Goal: Use online tool/utility: Use online tool/utility

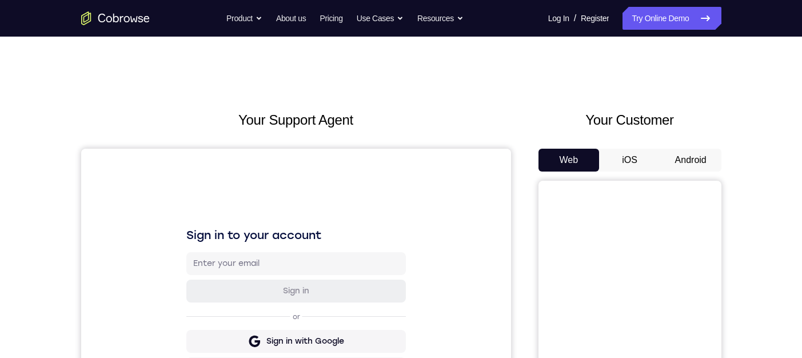
click at [676, 158] on button "Android" at bounding box center [690, 160] width 61 height 23
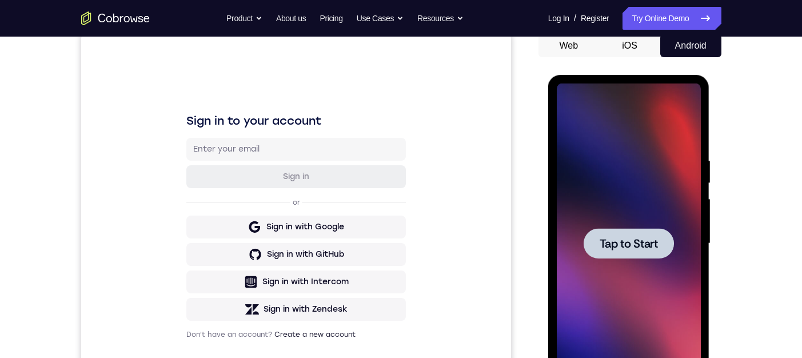
click at [610, 245] on span "Tap to Start" at bounding box center [629, 243] width 58 height 11
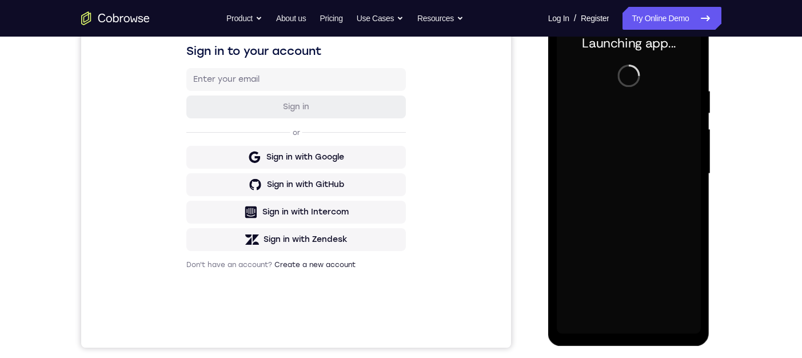
scroll to position [171, 0]
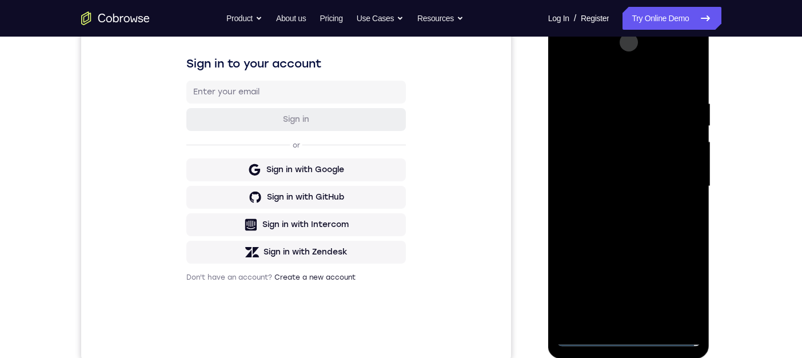
click at [630, 334] on div at bounding box center [629, 186] width 144 height 320
click at [628, 336] on div at bounding box center [629, 186] width 144 height 320
click at [676, 294] on div at bounding box center [629, 186] width 144 height 320
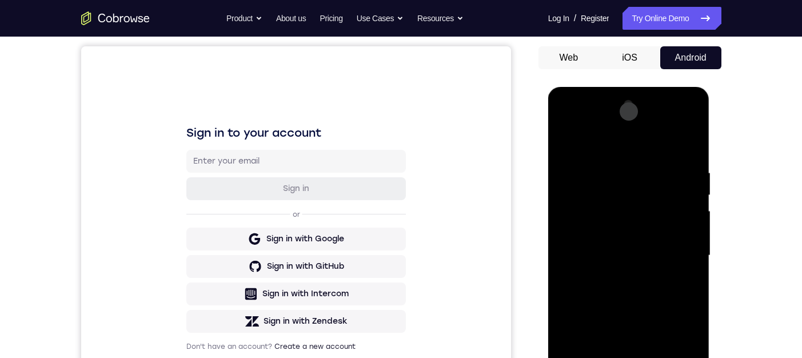
scroll to position [57, 0]
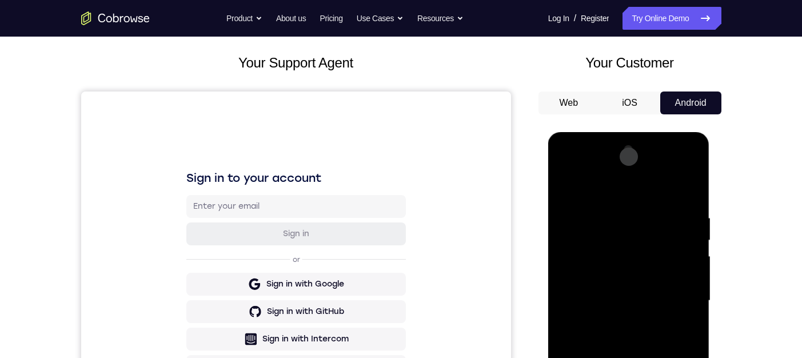
click at [608, 191] on div at bounding box center [629, 301] width 144 height 320
click at [602, 235] on div at bounding box center [629, 301] width 144 height 320
click at [605, 264] on div at bounding box center [629, 301] width 144 height 320
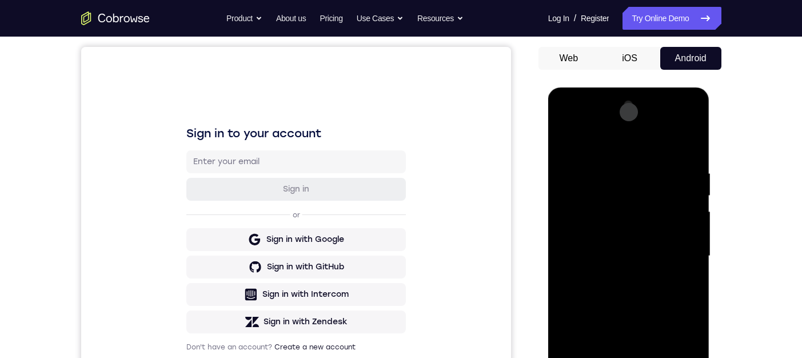
scroll to position [114, 0]
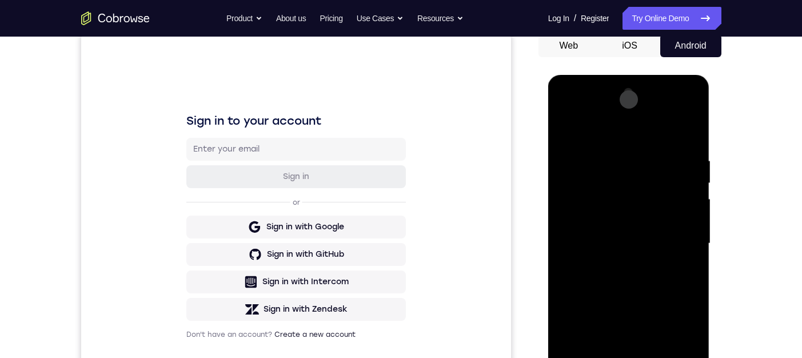
click at [596, 305] on div at bounding box center [629, 243] width 144 height 320
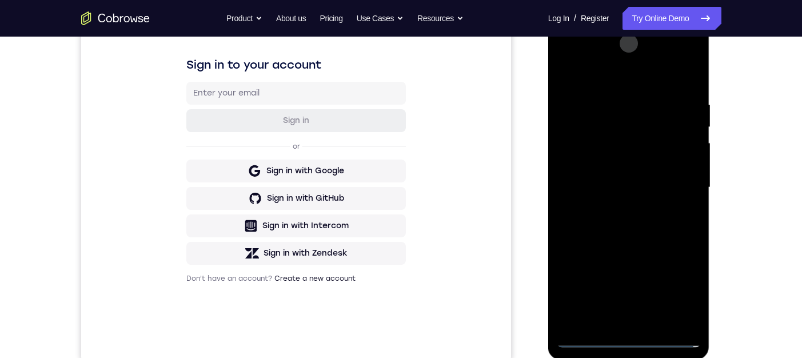
scroll to position [229, 0]
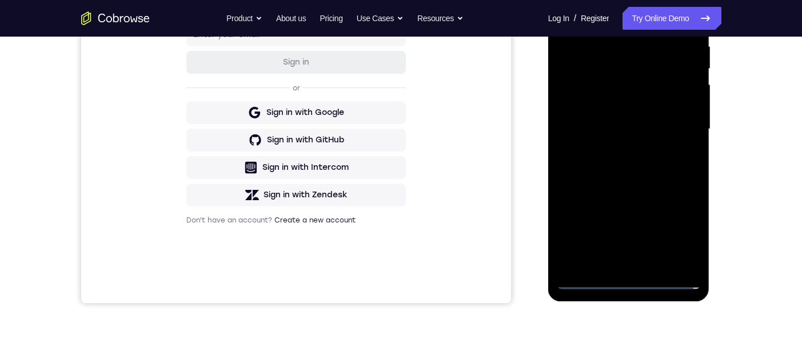
click at [585, 282] on div at bounding box center [629, 129] width 144 height 320
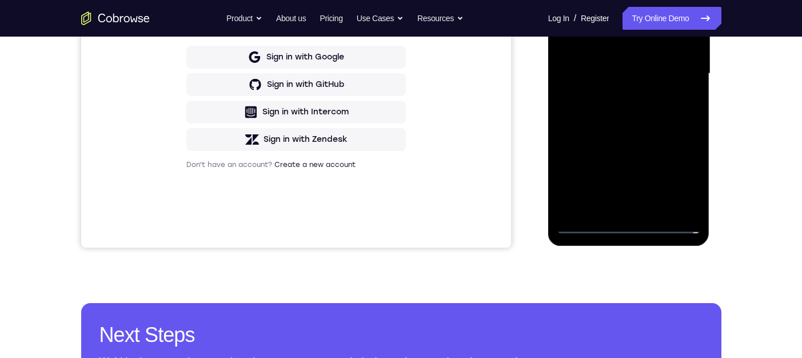
scroll to position [286, 0]
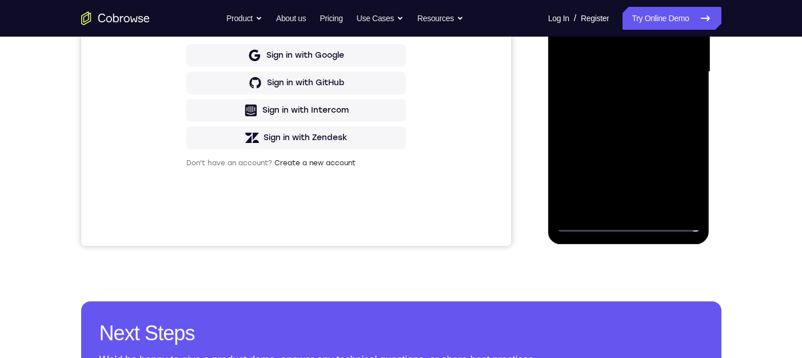
click at [606, 201] on div at bounding box center [629, 72] width 144 height 320
drag, startPoint x: 638, startPoint y: 167, endPoint x: 642, endPoint y: 88, distance: 79.6
click at [642, 88] on div at bounding box center [629, 72] width 144 height 320
drag, startPoint x: 644, startPoint y: 151, endPoint x: 630, endPoint y: 66, distance: 85.6
click at [630, 66] on div at bounding box center [629, 72] width 144 height 320
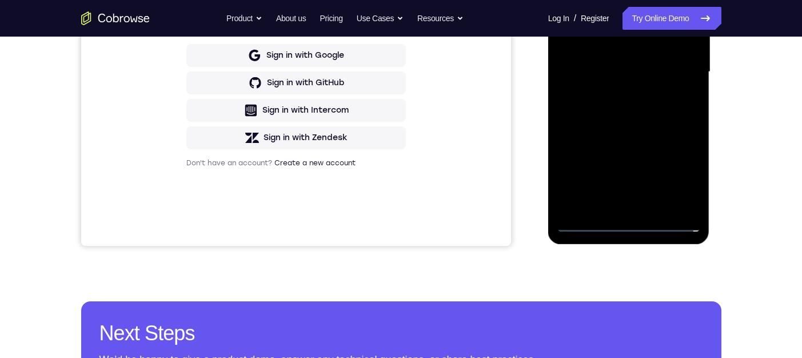
click at [657, 109] on div at bounding box center [629, 72] width 144 height 320
click at [584, 220] on div at bounding box center [629, 72] width 144 height 320
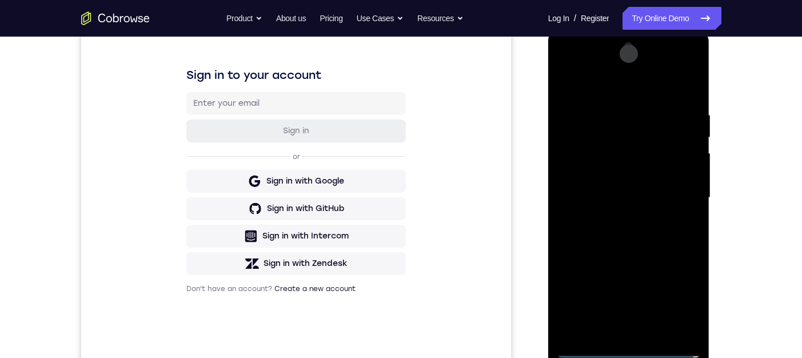
scroll to position [114, 0]
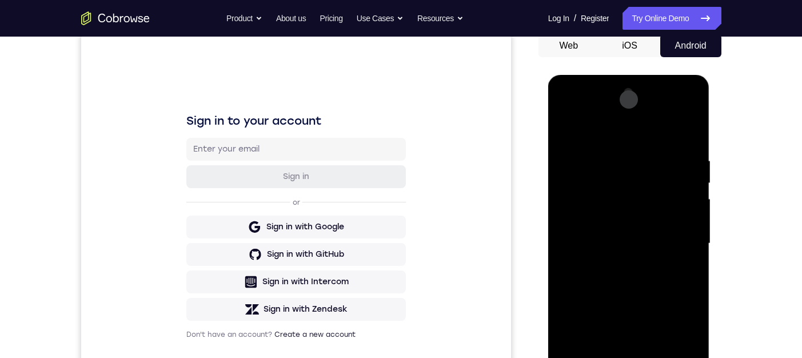
drag, startPoint x: 608, startPoint y: 135, endPoint x: 672, endPoint y: 140, distance: 64.2
click at [673, 141] on div at bounding box center [629, 243] width 144 height 320
click at [632, 127] on div at bounding box center [629, 243] width 144 height 320
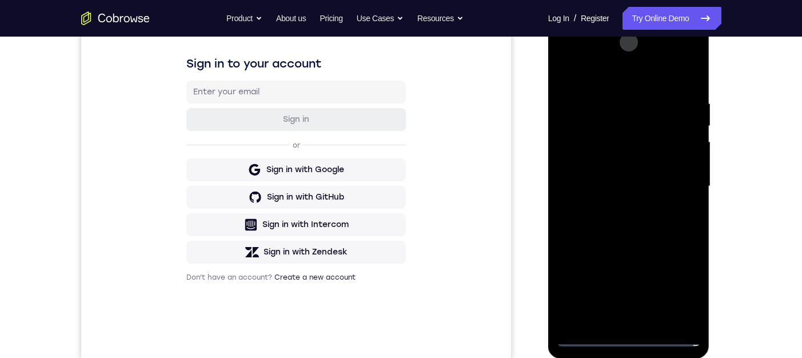
click at [650, 53] on div at bounding box center [629, 186] width 144 height 320
click at [676, 71] on div at bounding box center [629, 186] width 144 height 320
click at [585, 330] on div at bounding box center [629, 186] width 144 height 320
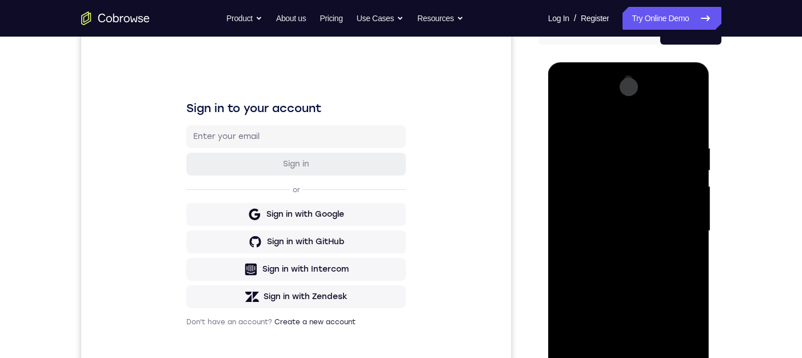
scroll to position [114, 0]
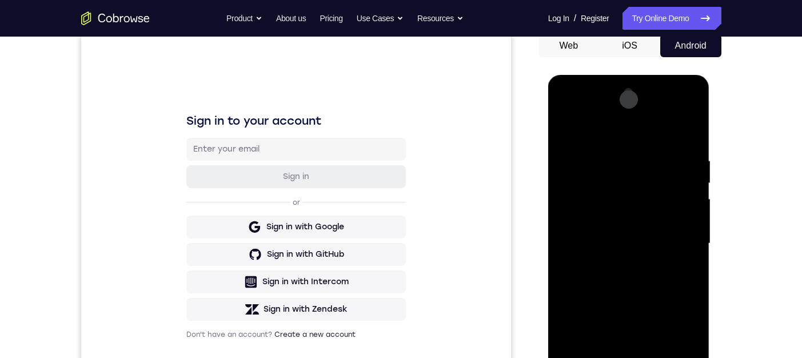
click at [692, 109] on div at bounding box center [629, 243] width 144 height 320
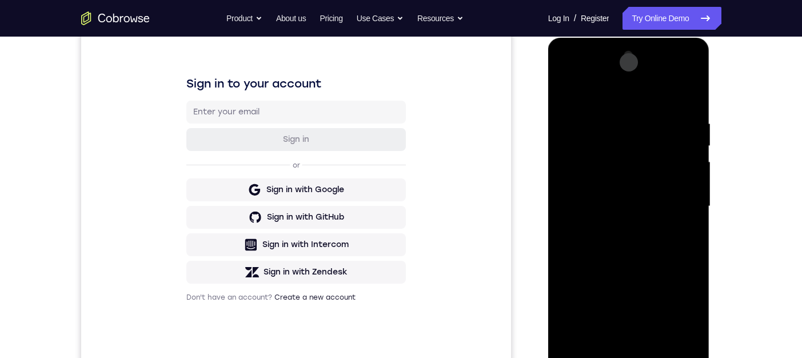
scroll to position [171, 0]
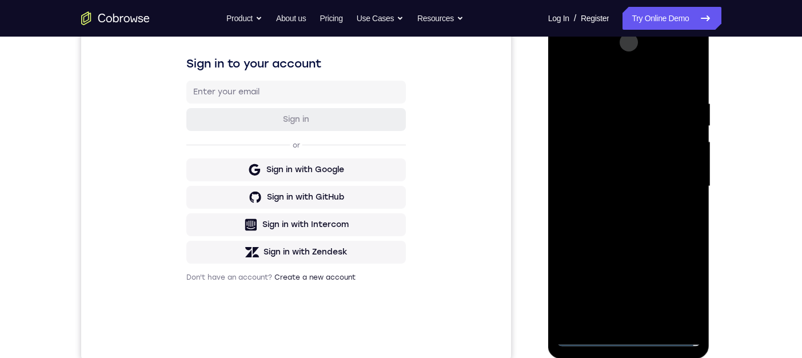
click at [586, 334] on div at bounding box center [629, 186] width 144 height 320
click at [588, 336] on div at bounding box center [629, 186] width 144 height 320
click at [589, 339] on div at bounding box center [629, 186] width 144 height 320
click at [610, 75] on div at bounding box center [629, 186] width 144 height 320
click at [587, 338] on div at bounding box center [629, 186] width 144 height 320
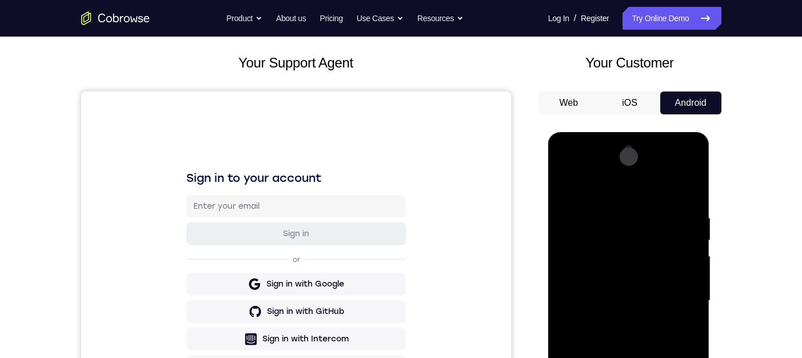
scroll to position [114, 0]
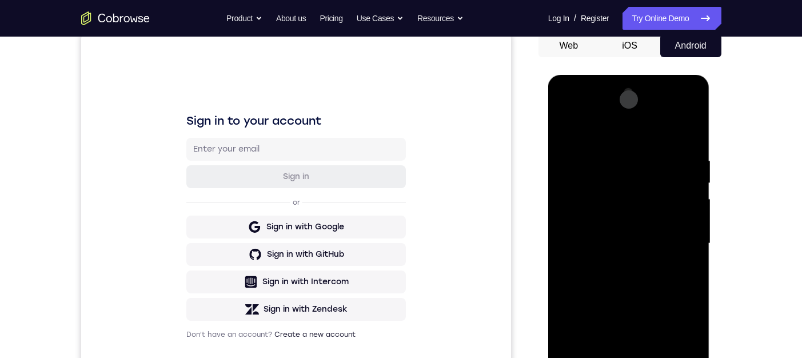
click at [688, 106] on div at bounding box center [629, 243] width 144 height 320
click at [635, 203] on div at bounding box center [629, 243] width 144 height 320
click at [692, 108] on div at bounding box center [629, 243] width 144 height 320
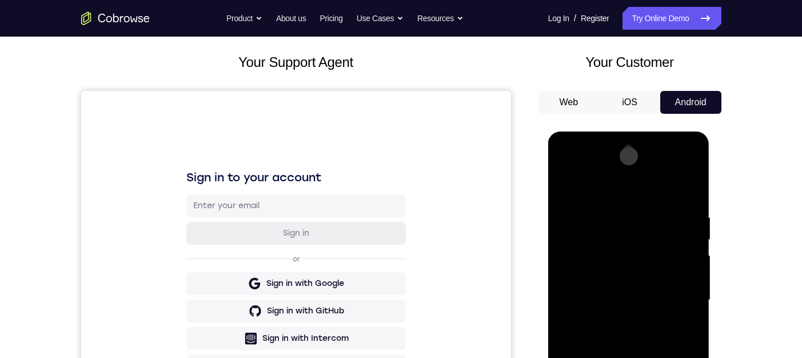
scroll to position [229, 0]
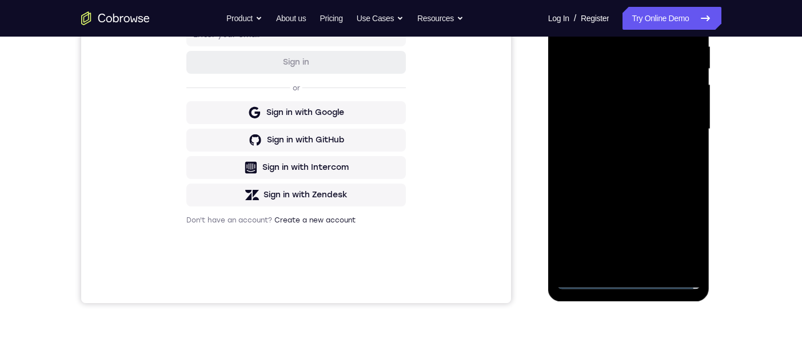
click at [588, 285] on div at bounding box center [629, 129] width 144 height 320
click at [610, 97] on div at bounding box center [629, 129] width 144 height 320
click at [658, 167] on div at bounding box center [629, 129] width 144 height 320
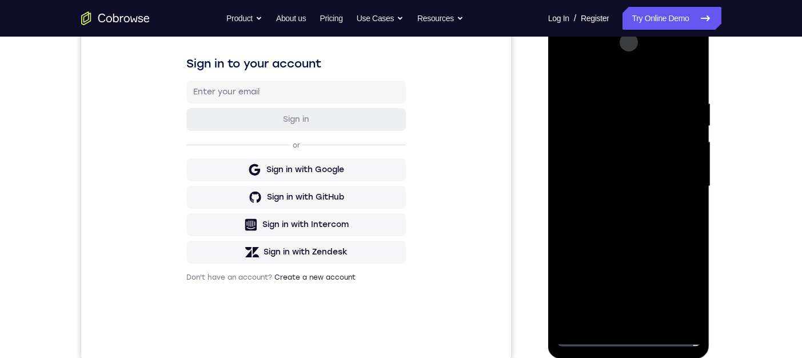
click at [591, 333] on div at bounding box center [629, 186] width 144 height 320
click at [585, 337] on div at bounding box center [629, 186] width 144 height 320
click at [626, 74] on div at bounding box center [629, 186] width 144 height 320
click at [585, 338] on div at bounding box center [629, 186] width 144 height 320
click at [586, 337] on div at bounding box center [629, 186] width 144 height 320
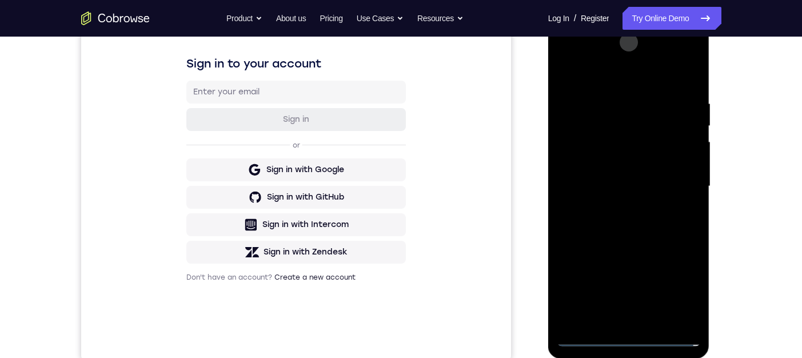
click at [621, 75] on div at bounding box center [629, 186] width 144 height 320
click at [674, 222] on div at bounding box center [629, 186] width 144 height 320
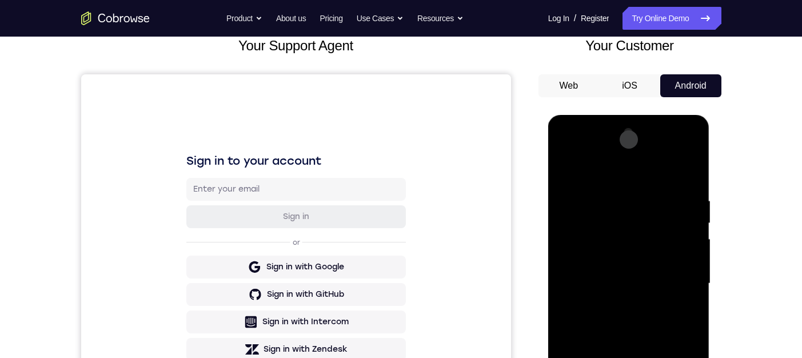
scroll to position [57, 0]
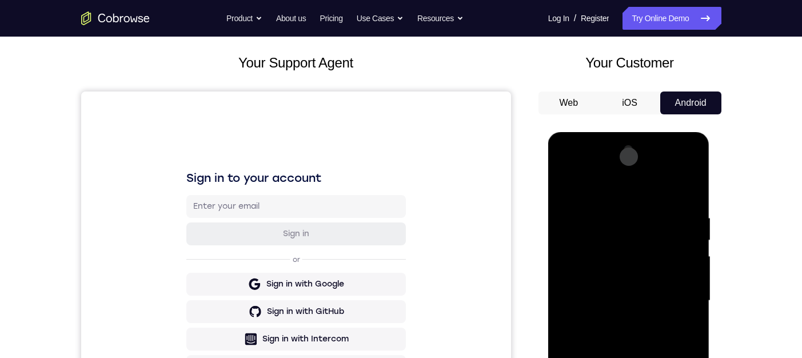
drag, startPoint x: 634, startPoint y: 162, endPoint x: 631, endPoint y: 167, distance: 5.9
click at [631, 167] on html "Online web based iOS Simulators and Android Emulators. Run iPhone, iPad, Mobile…" at bounding box center [629, 303] width 163 height 343
click at [637, 165] on div at bounding box center [629, 301] width 144 height 320
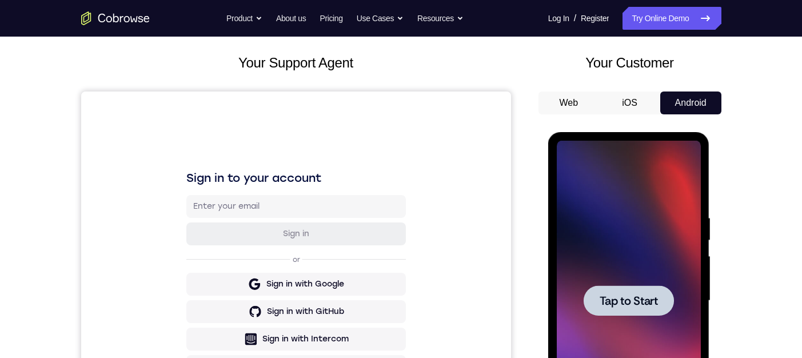
click at [633, 303] on span "Tap to Start" at bounding box center [629, 300] width 58 height 11
